Goal: Information Seeking & Learning: Learn about a topic

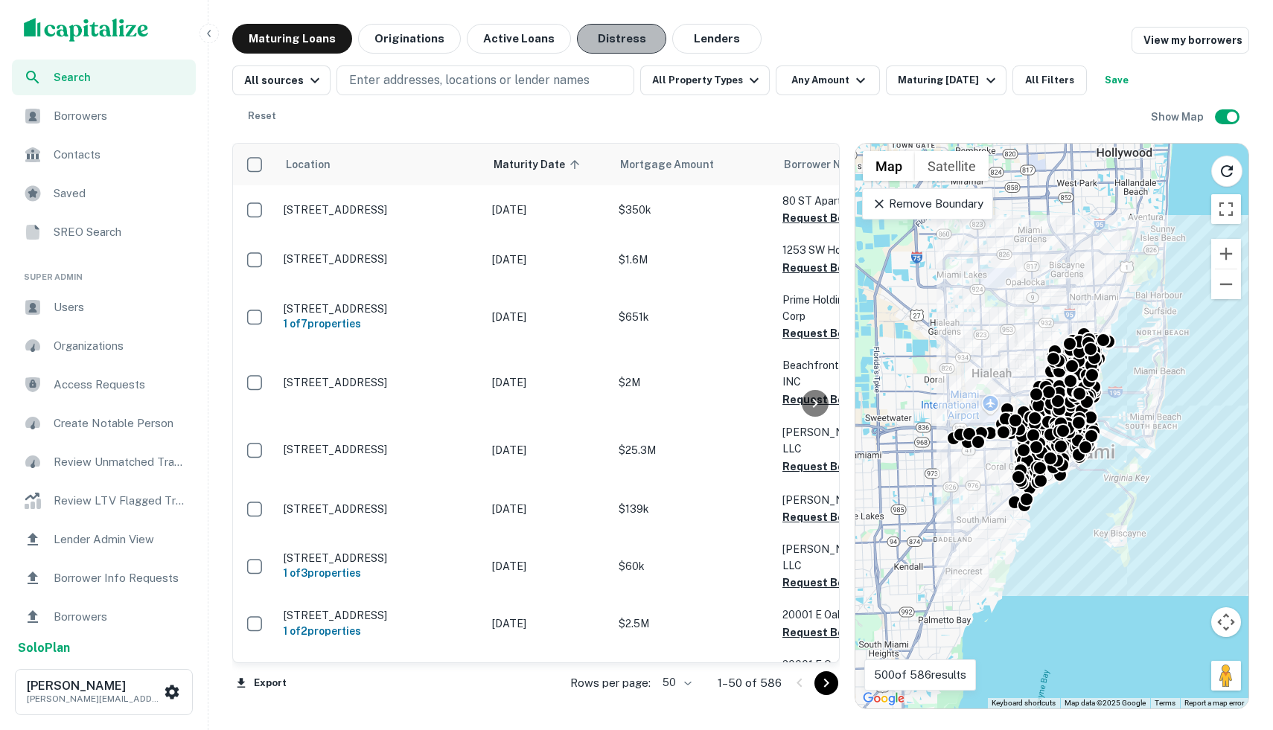
click at [592, 33] on button "Distress" at bounding box center [621, 39] width 89 height 30
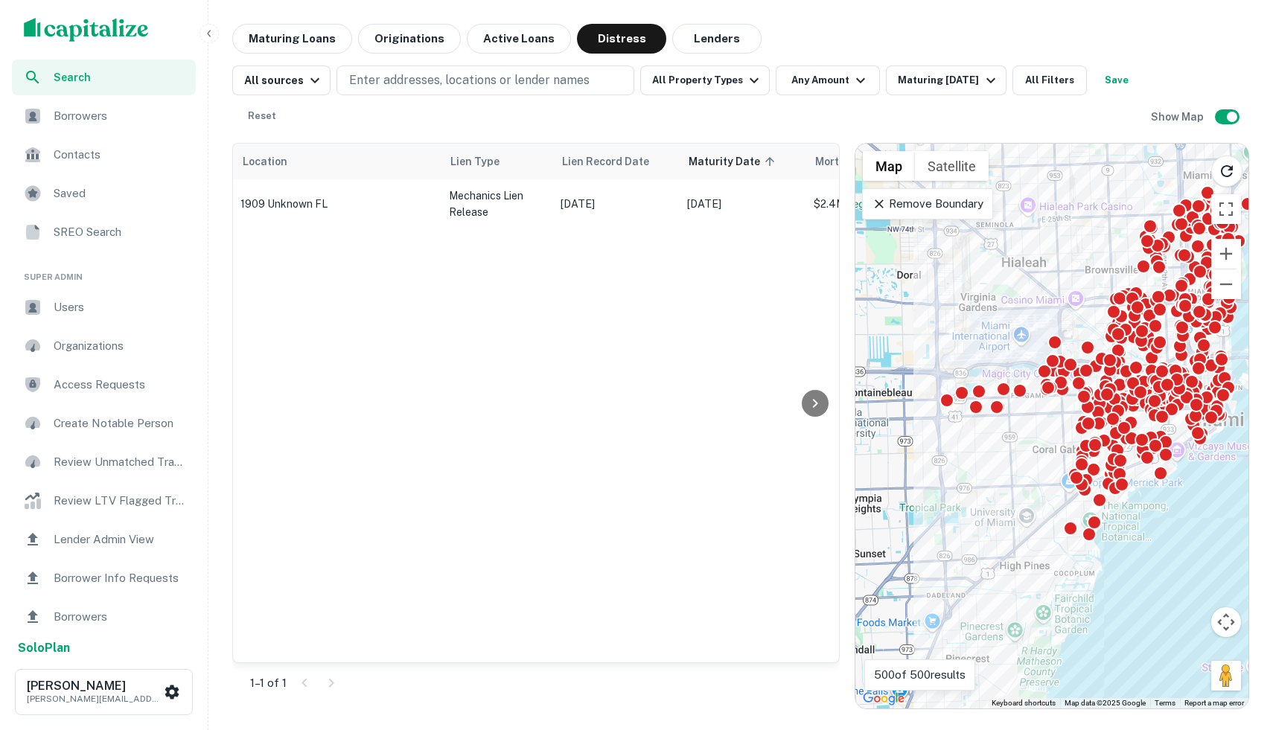
drag, startPoint x: 1015, startPoint y: 427, endPoint x: 825, endPoint y: 419, distance: 190.0
click at [825, 419] on div "Location Lien Type Lien Record Date Maturity Date sorted ascending Mortgage Amo…" at bounding box center [740, 420] width 1017 height 578
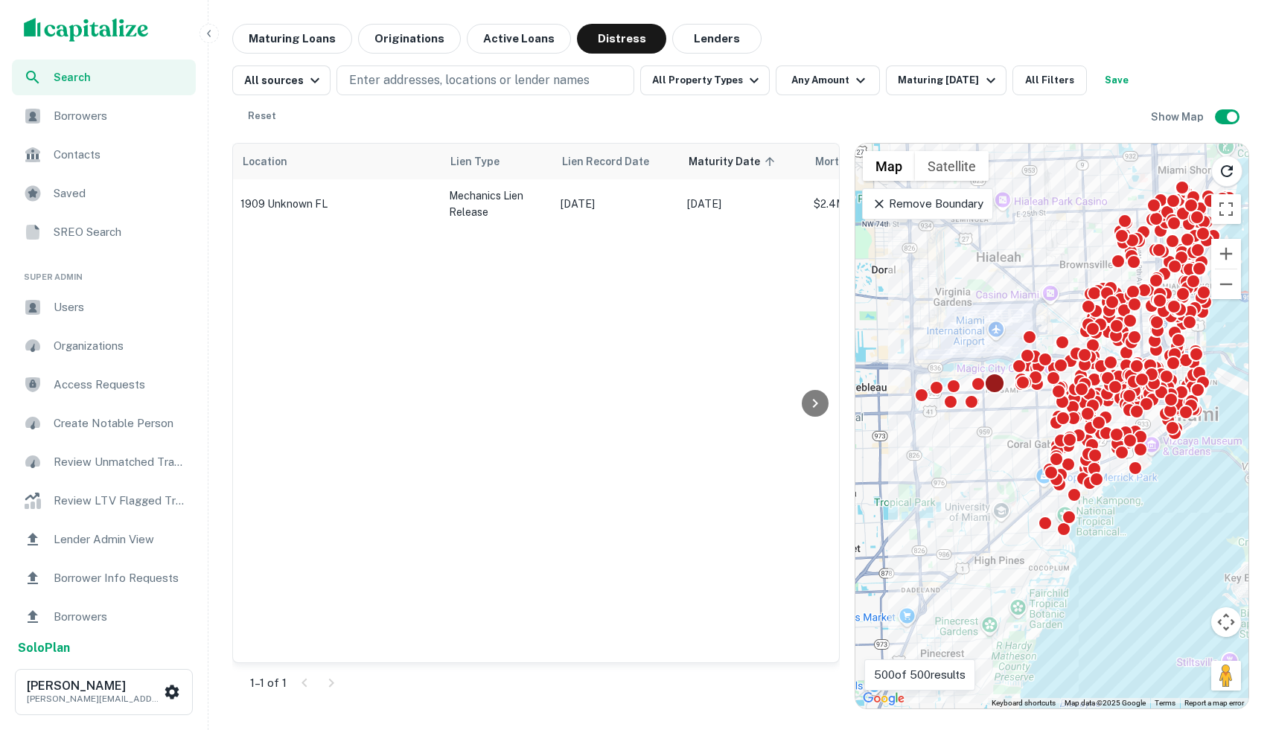
click at [991, 374] on div at bounding box center [995, 383] width 22 height 22
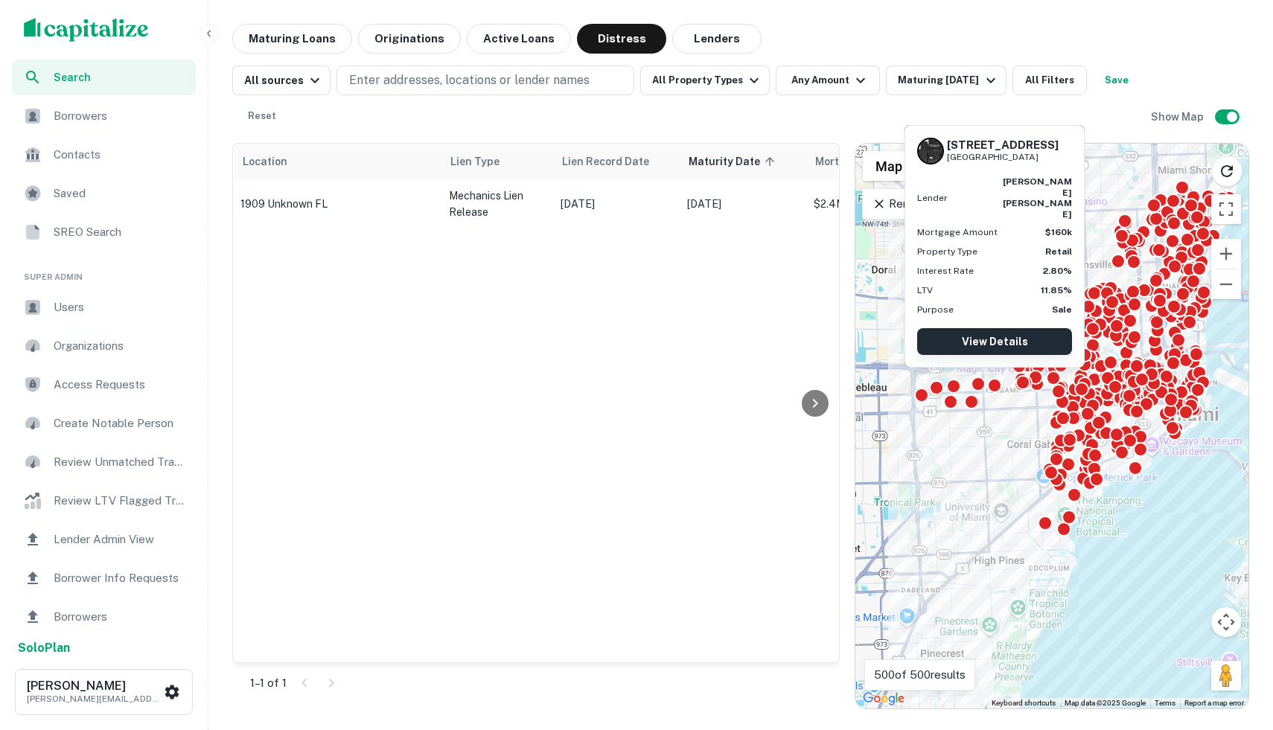
click at [989, 340] on link "View Details" at bounding box center [994, 341] width 155 height 27
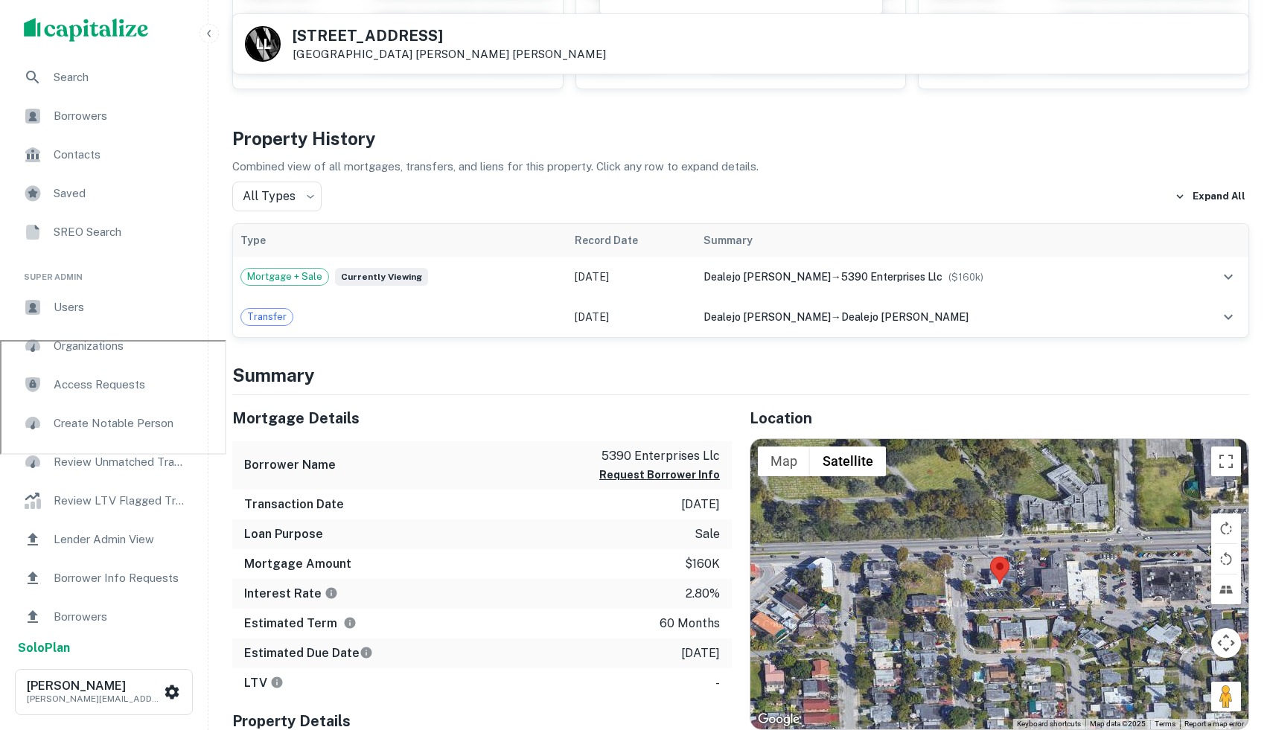
scroll to position [385, 0]
